Goal: Subscribe to service/newsletter

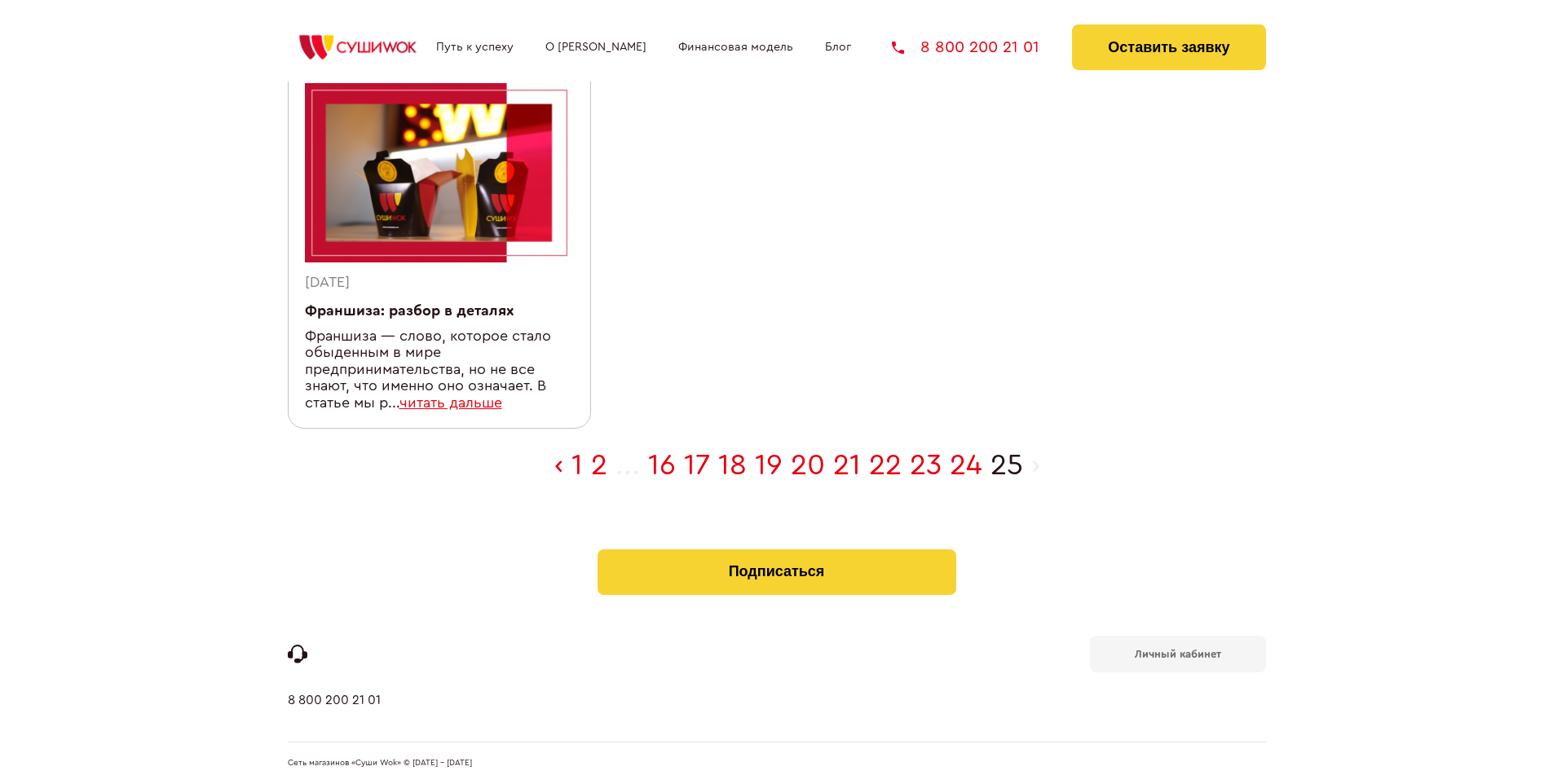
scroll to position [533, 0]
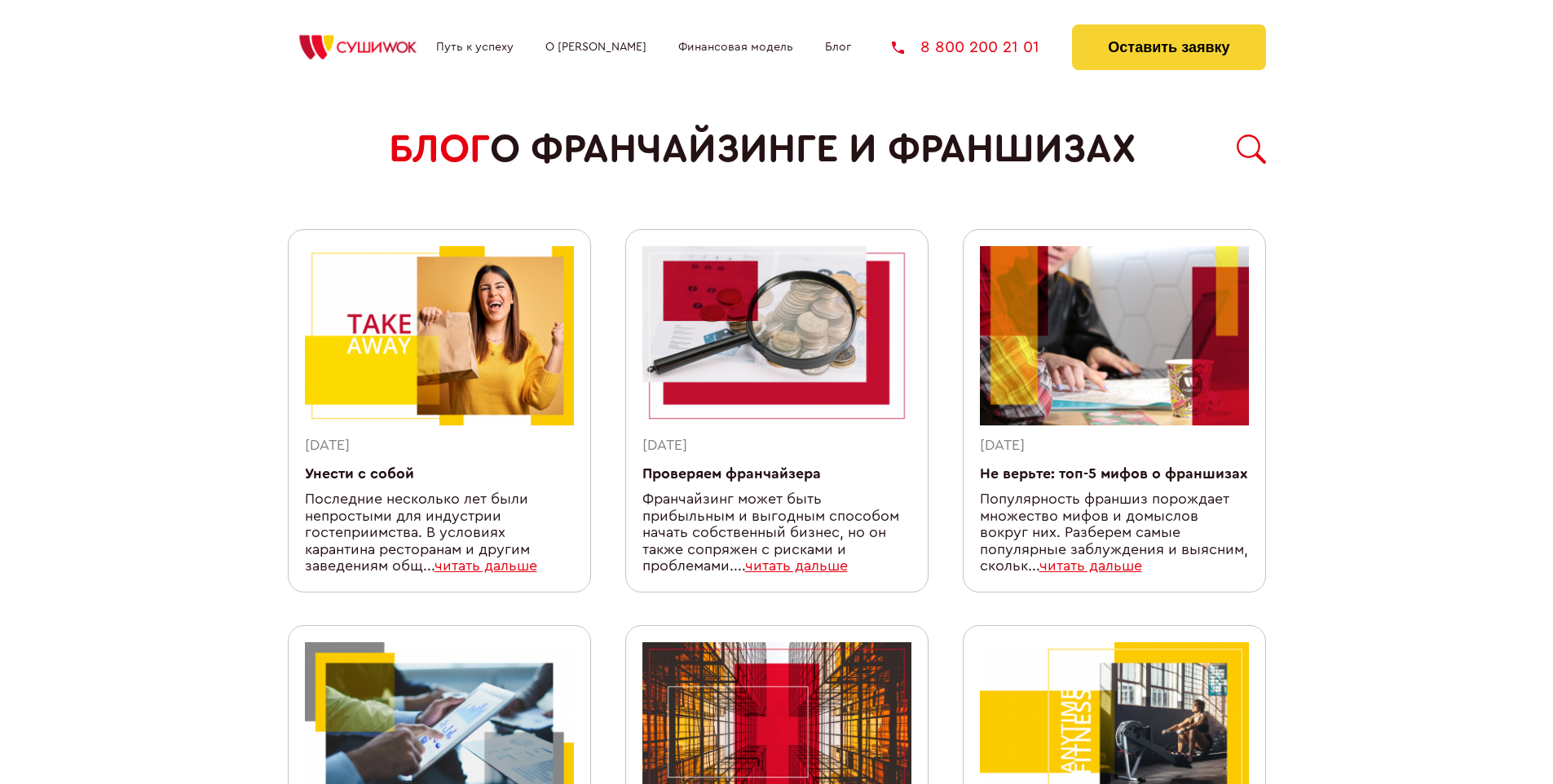
scroll to position [1383, 0]
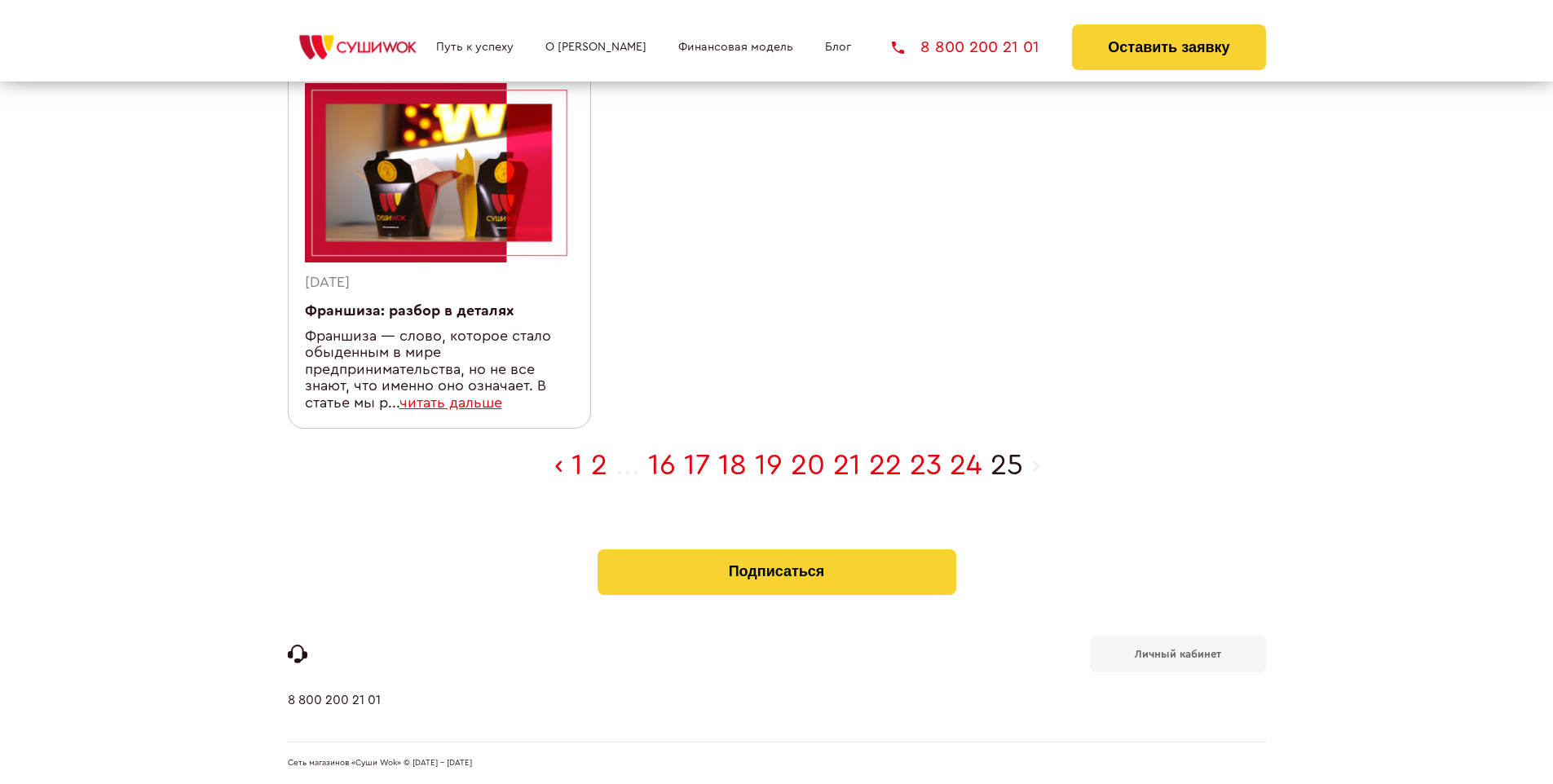
click at [1177, 651] on b "Личный кабинет" at bounding box center [1178, 653] width 87 height 11
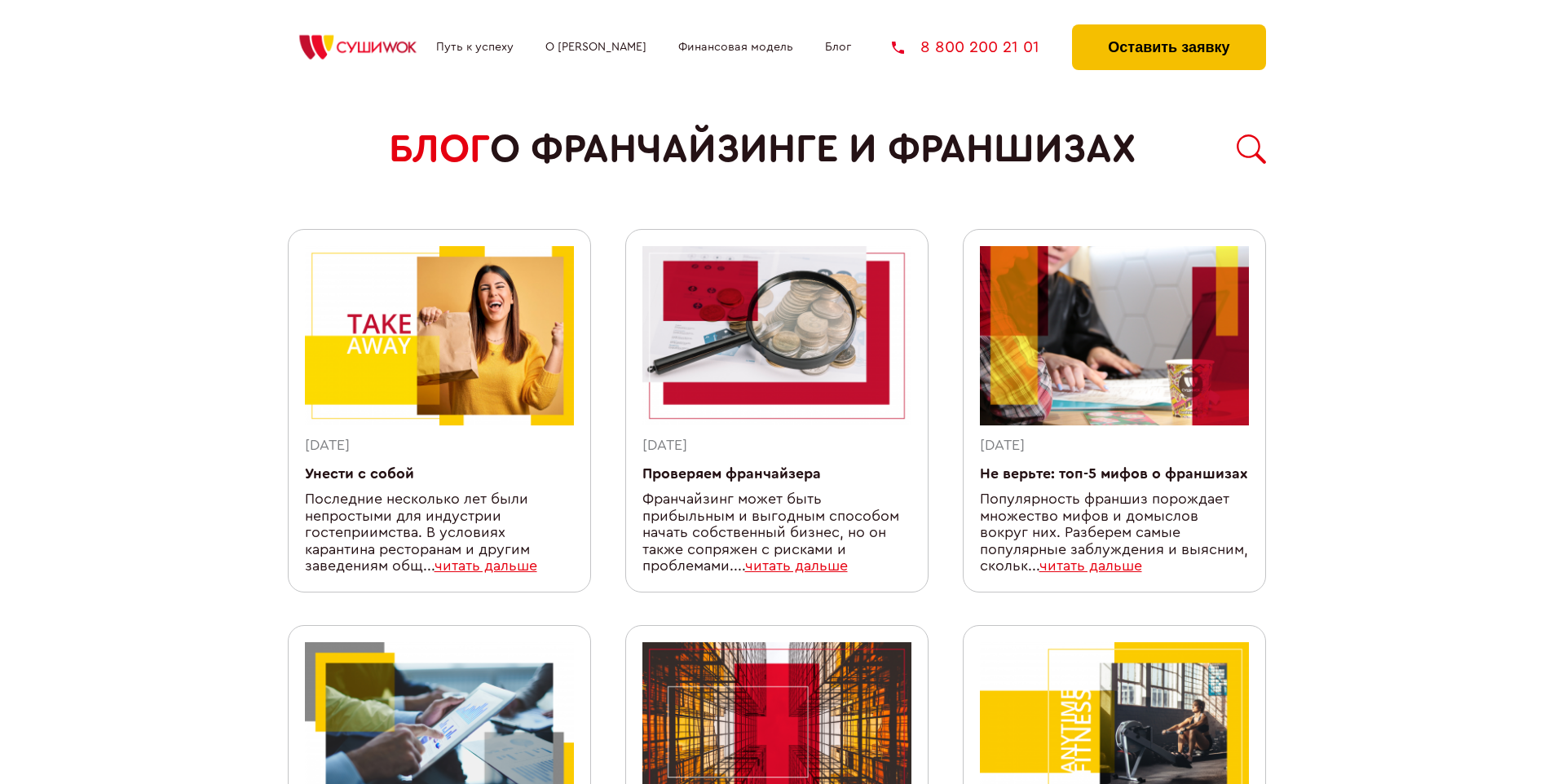
click at [1168, 29] on button "Оставить заявку" at bounding box center [1168, 47] width 193 height 45
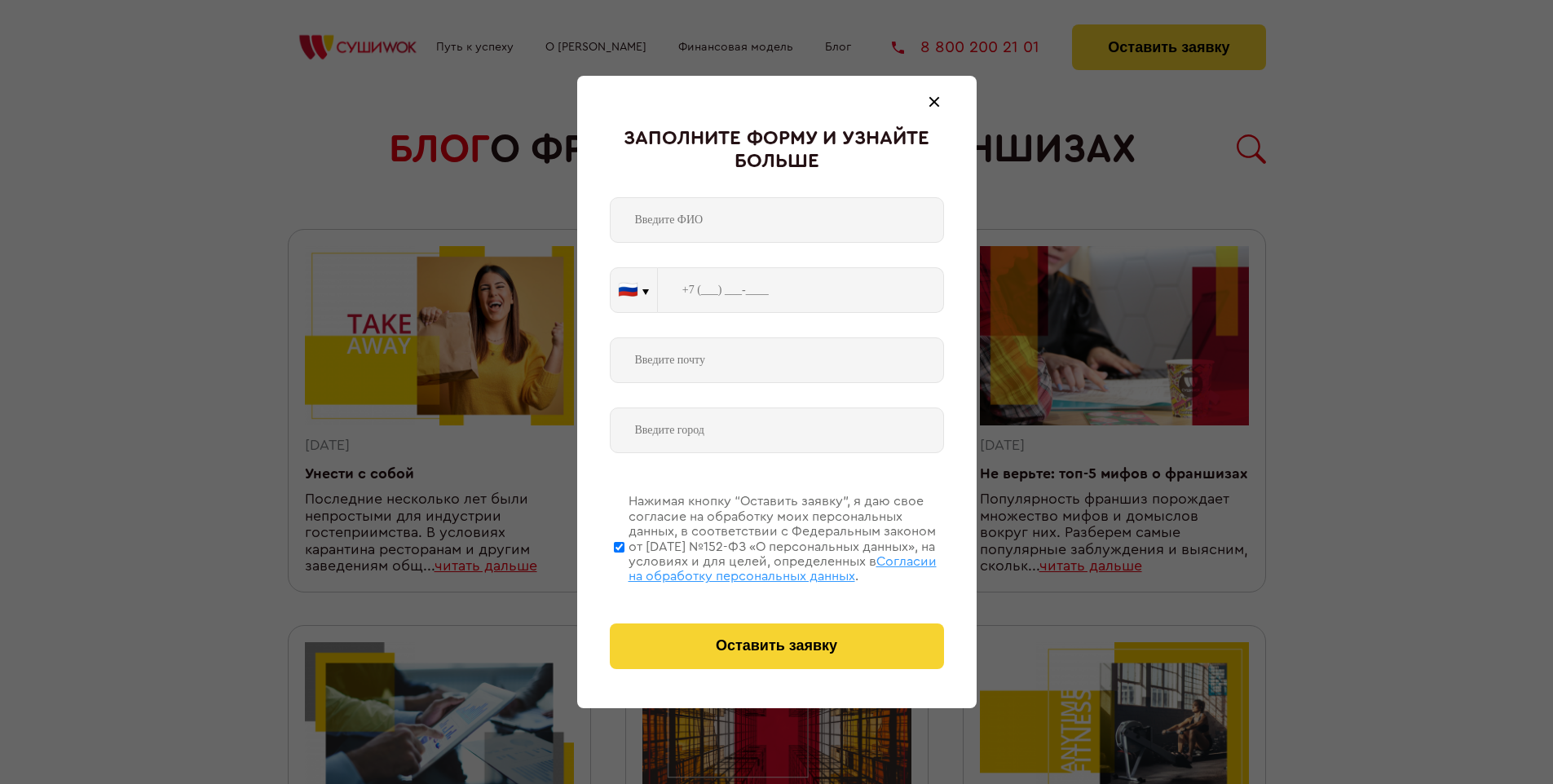
click at [756, 567] on span "Согласии на обработку персональных данных" at bounding box center [781, 569] width 308 height 28
click at [624, 567] on input "Нажимая кнопку “Оставить заявку”, я даю свое согласие на обработку моих персона…" at bounding box center [619, 546] width 11 height 130
checkbox input "false"
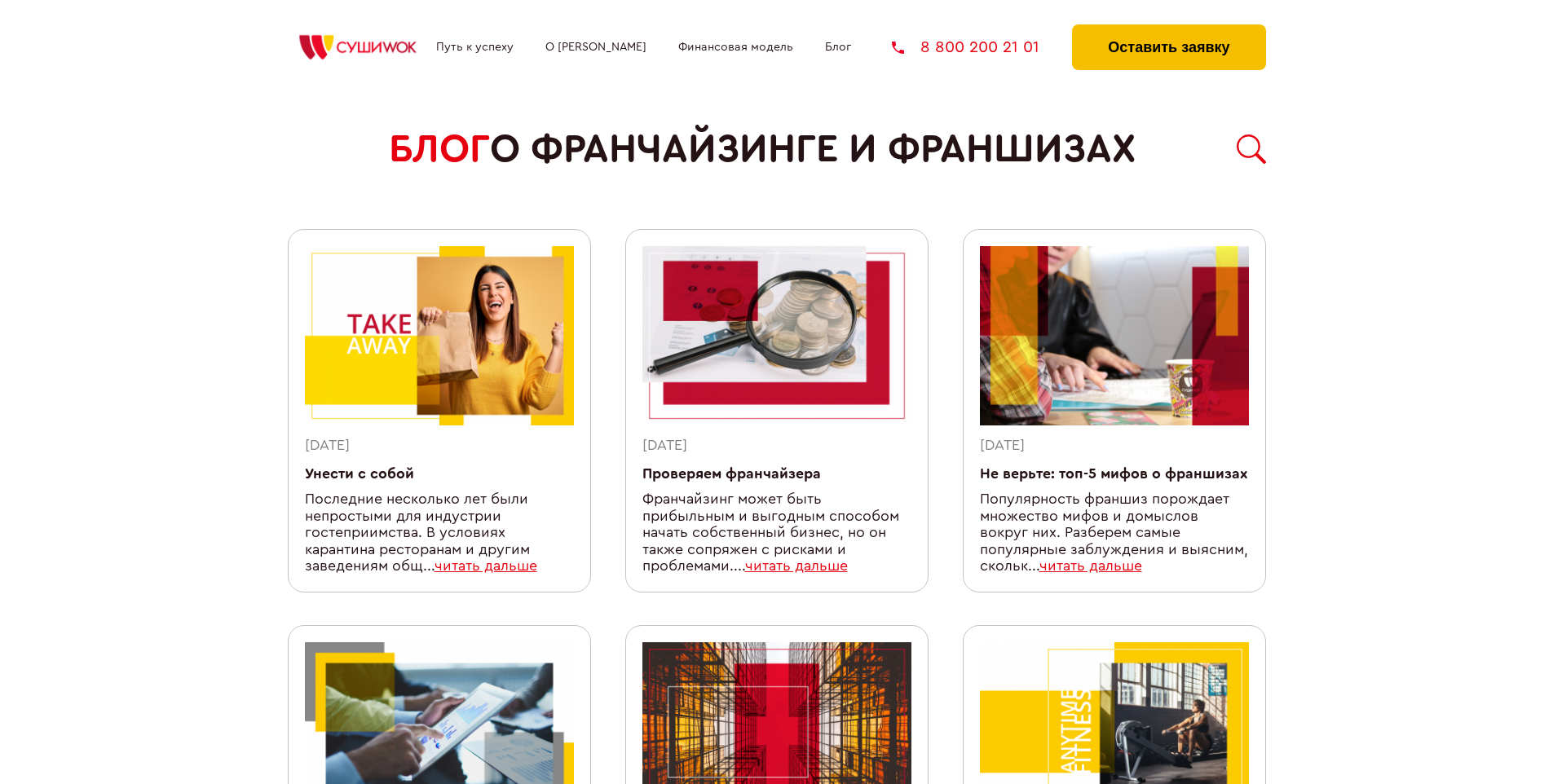
click at [1168, 29] on button "Оставить заявку" at bounding box center [1168, 47] width 193 height 45
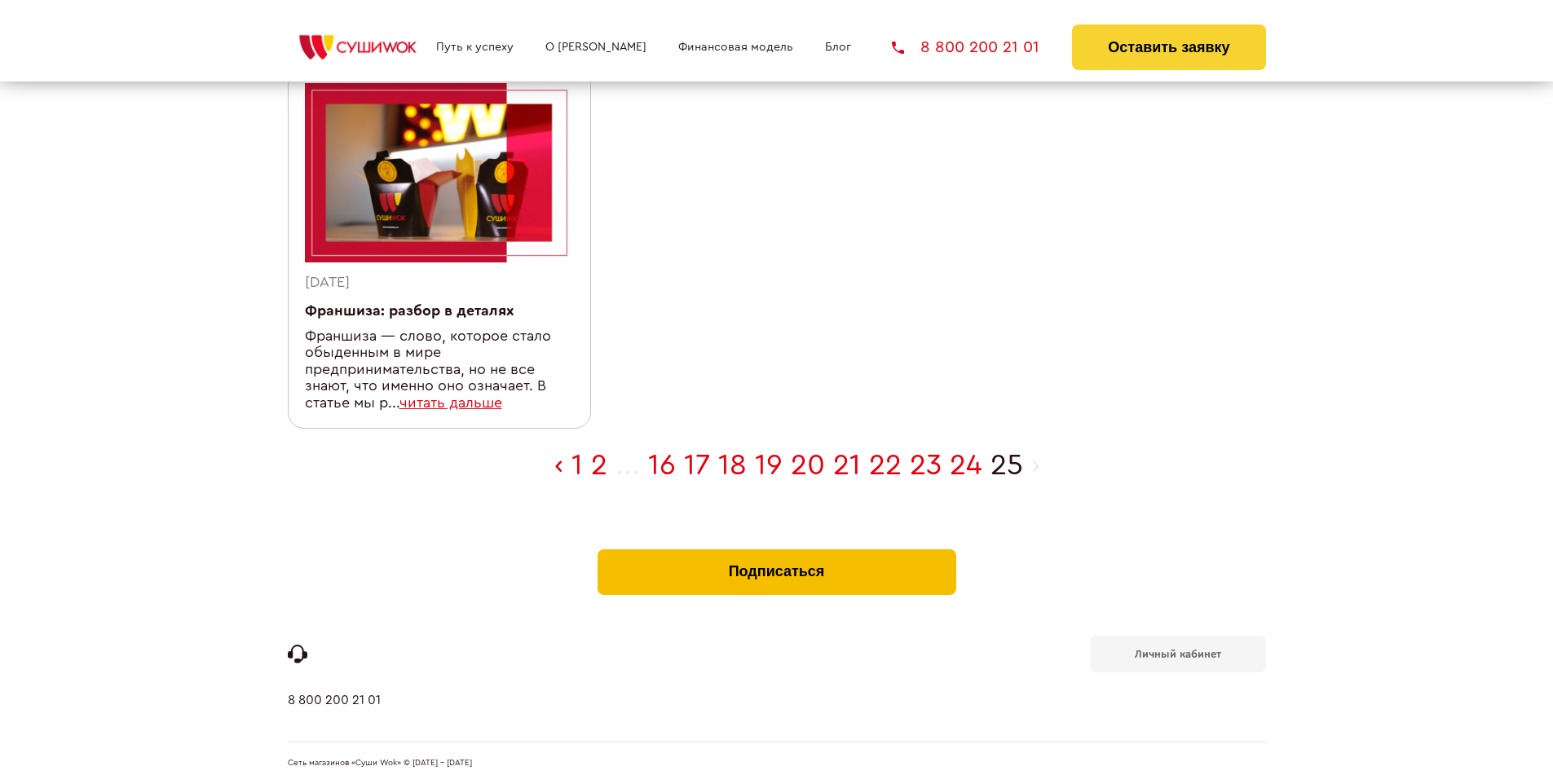
click at [776, 552] on button "Подписаться" at bounding box center [776, 572] width 358 height 45
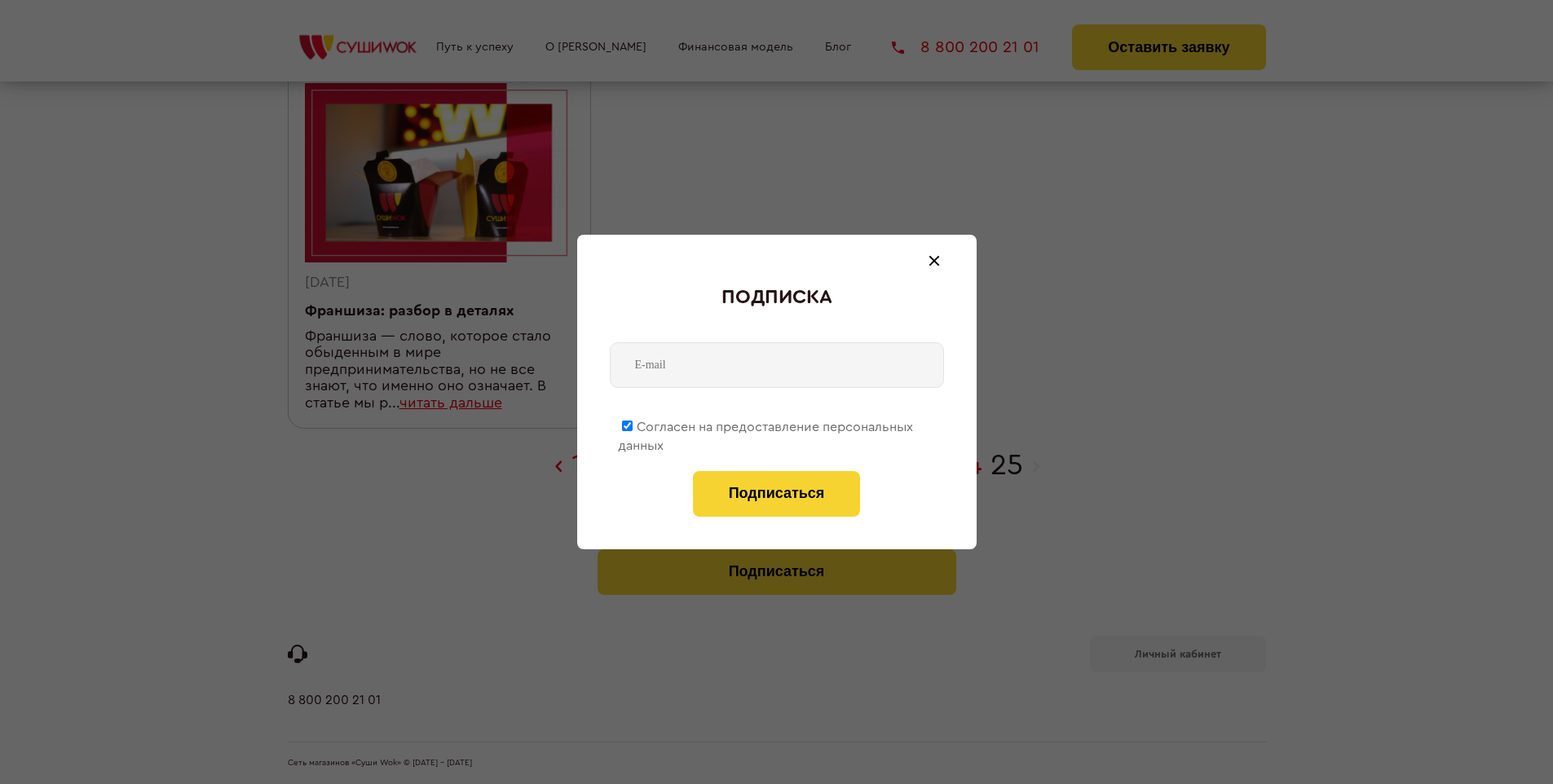
click at [766, 424] on span "Согласен на предоставление персональных данных" at bounding box center [766, 436] width 295 height 31
click at [633, 424] on input "Согласен на предоставление персональных данных" at bounding box center [627, 425] width 11 height 11
checkbox input "false"
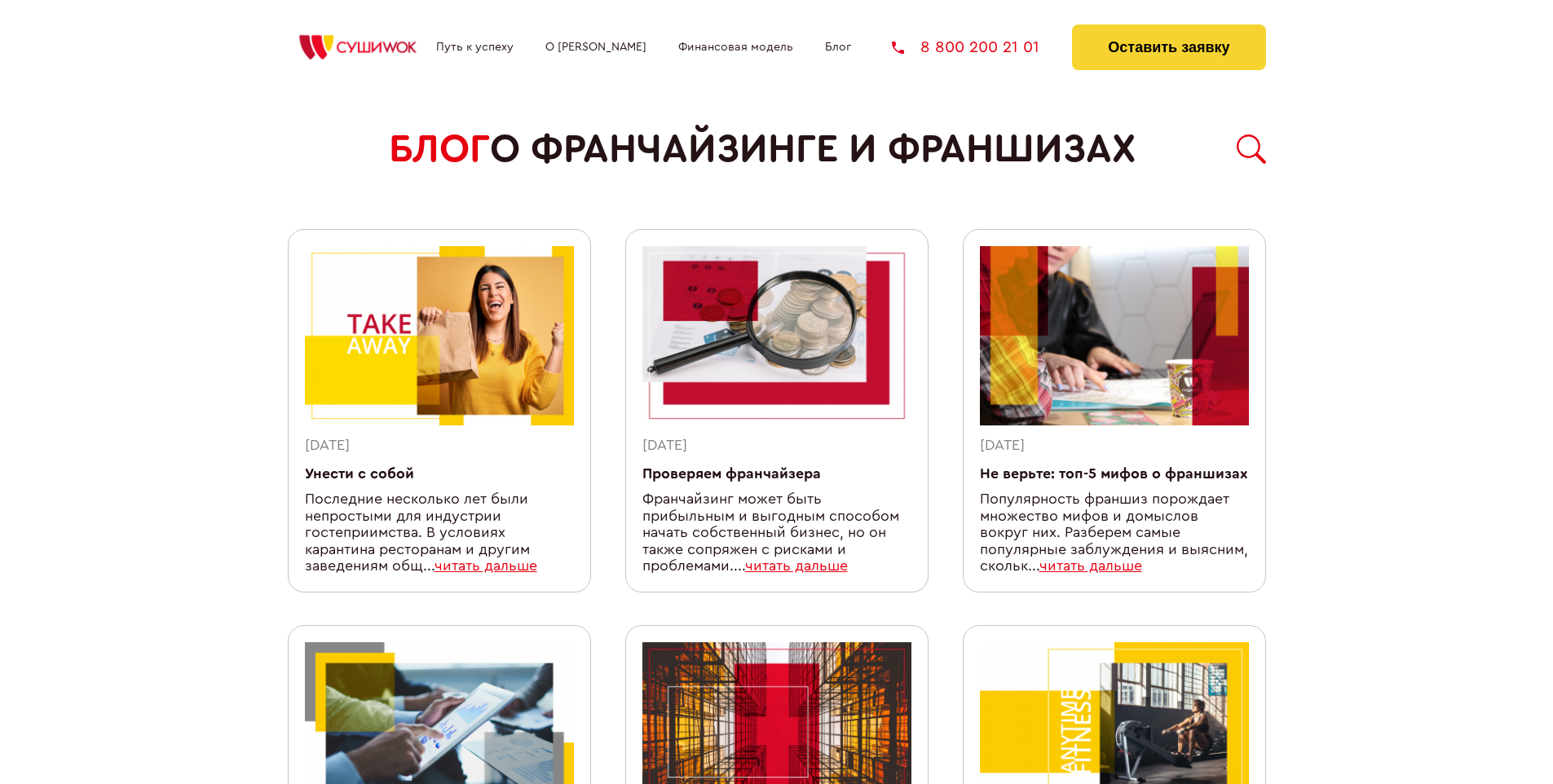
scroll to position [1383, 0]
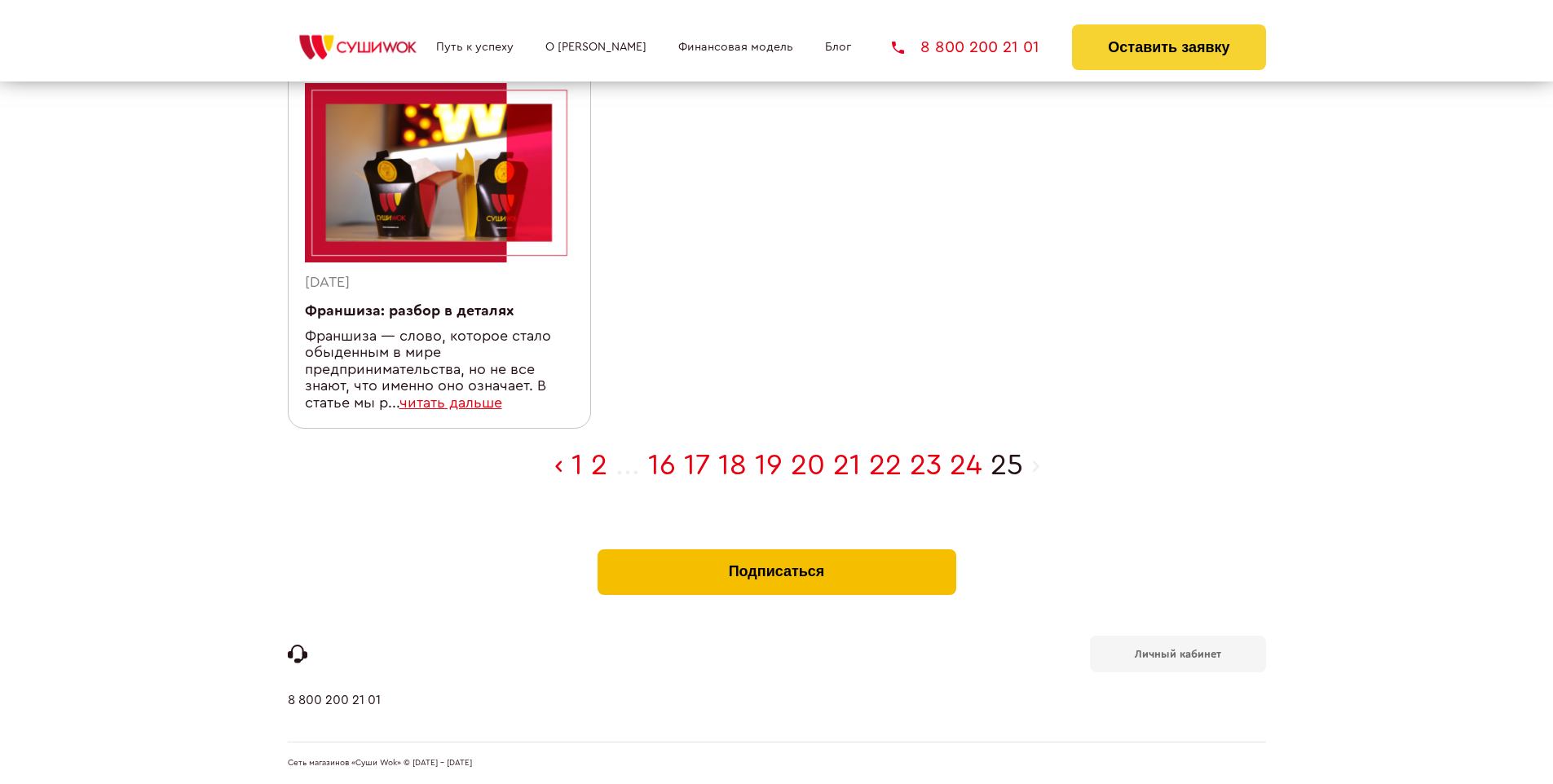
click at [776, 552] on button "Подписаться" at bounding box center [776, 572] width 358 height 45
